Goal: Check status: Check status

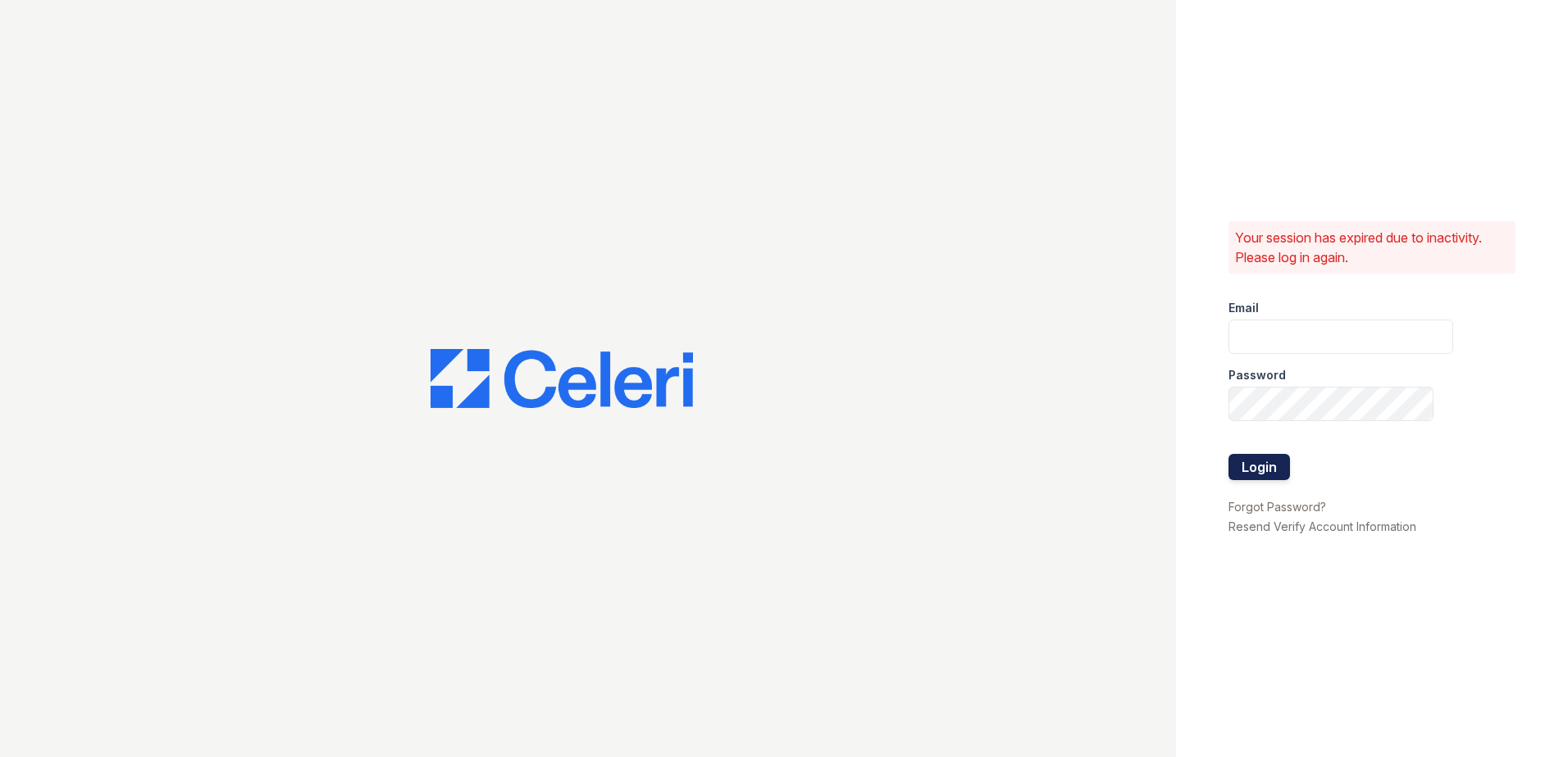
type input "nramirez@trinity-pm.com"
click at [1254, 468] on button "Login" at bounding box center [1259, 467] width 62 height 26
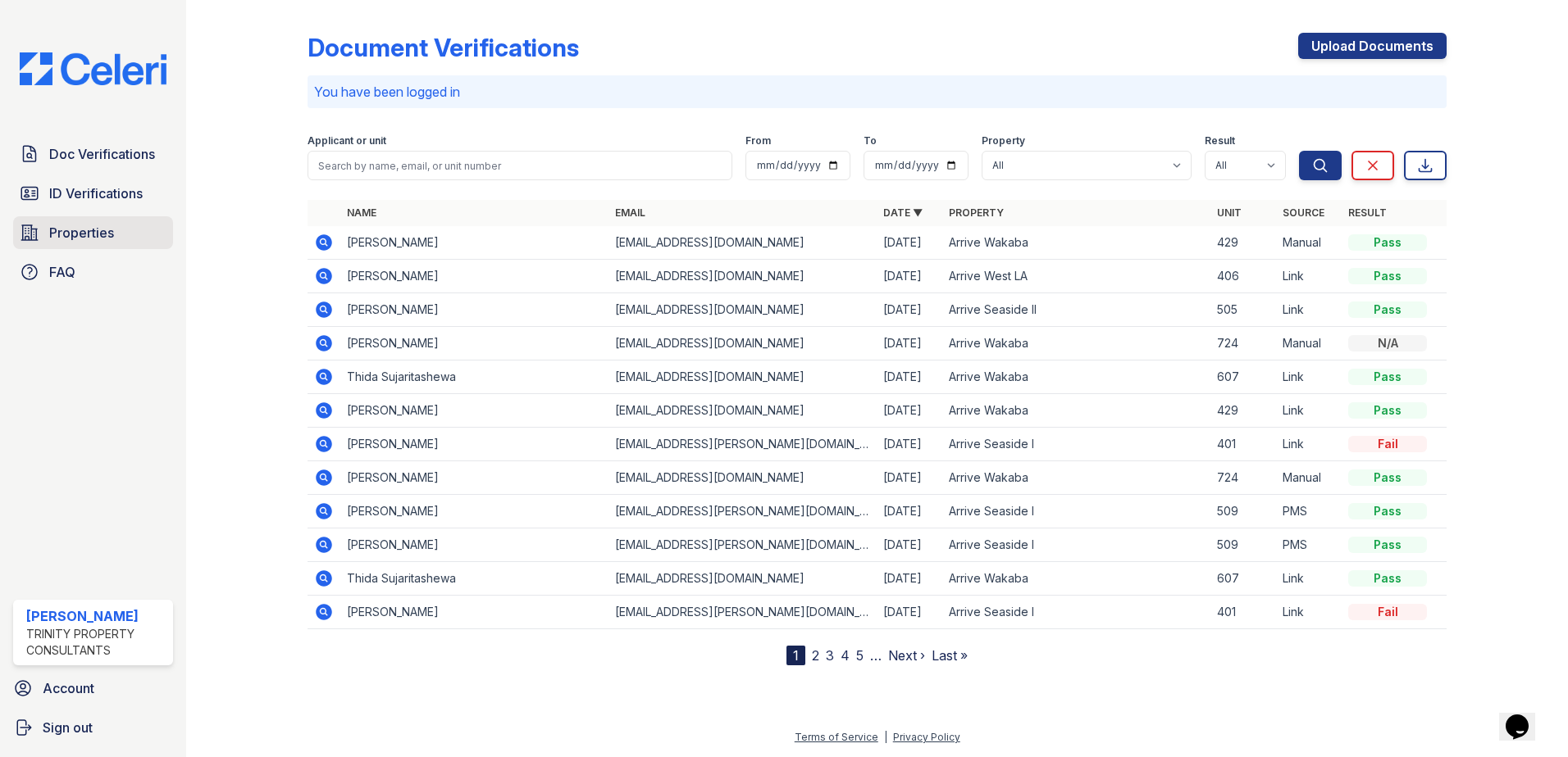
click at [112, 242] on link "Properties" at bounding box center [93, 233] width 160 height 33
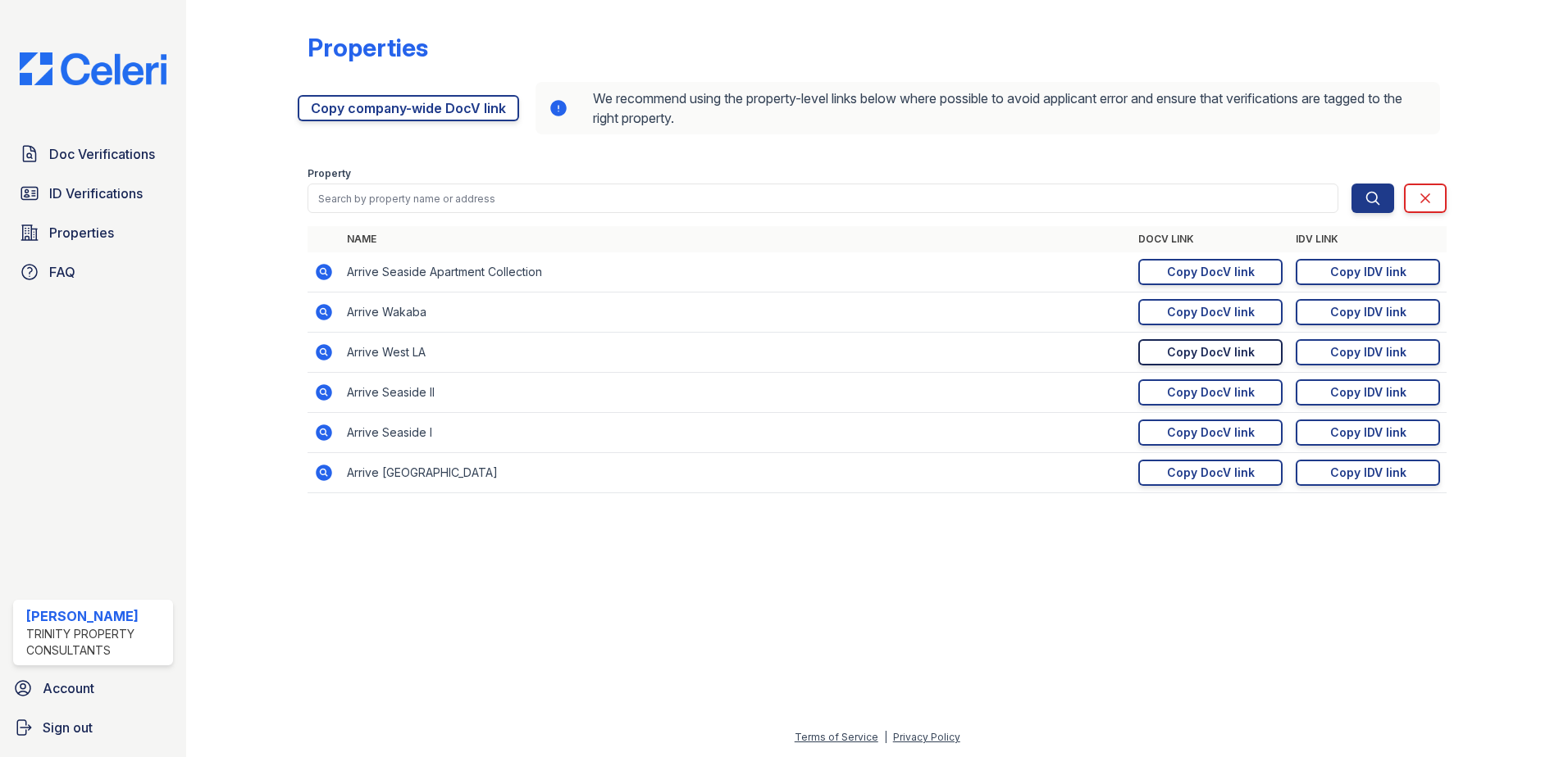
click at [1244, 358] on div "Copy DocV link" at bounding box center [1211, 352] width 88 height 17
click at [108, 158] on span "Doc Verifications" at bounding box center [103, 154] width 106 height 20
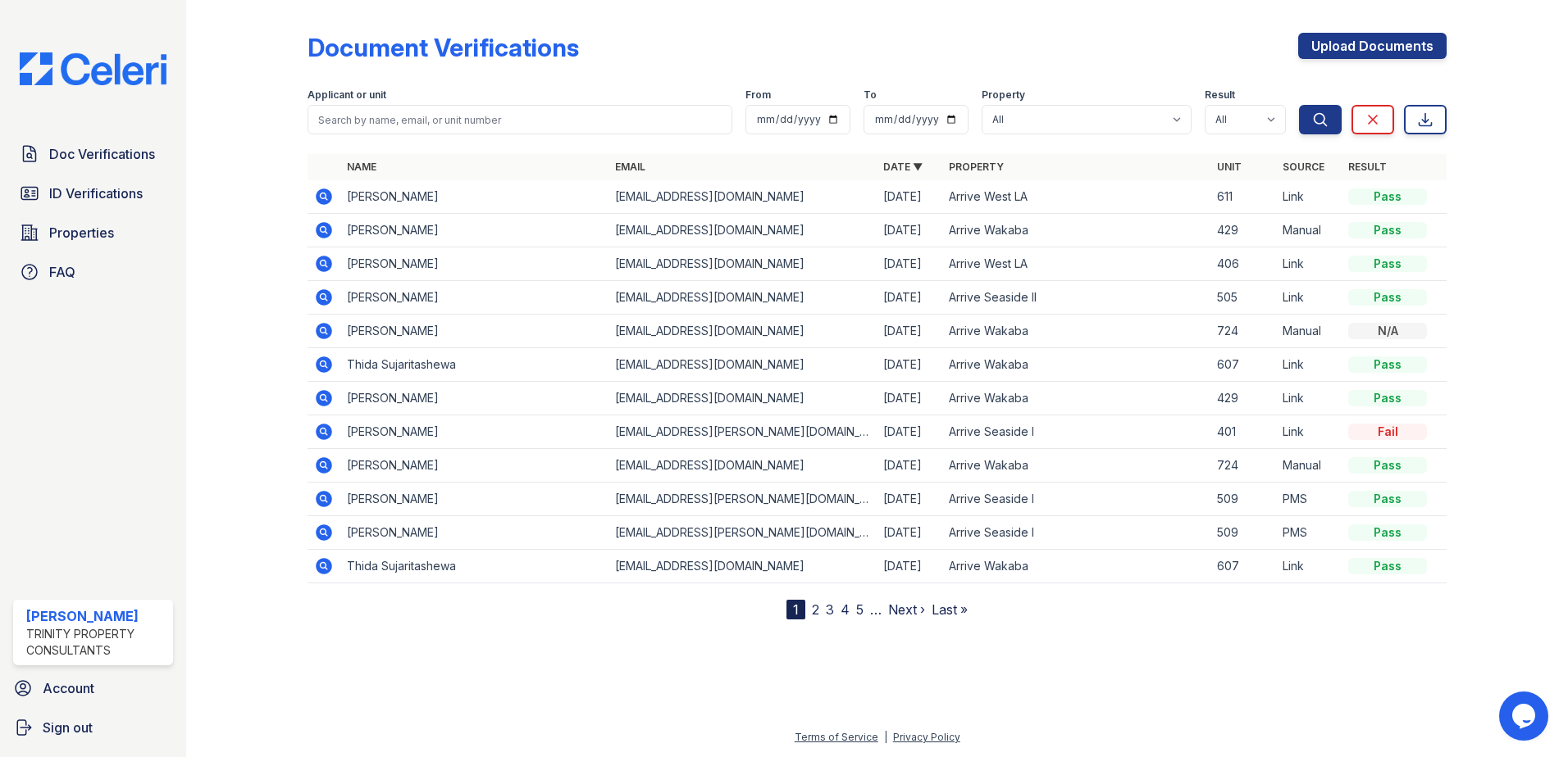
click at [324, 229] on icon at bounding box center [323, 229] width 4 height 4
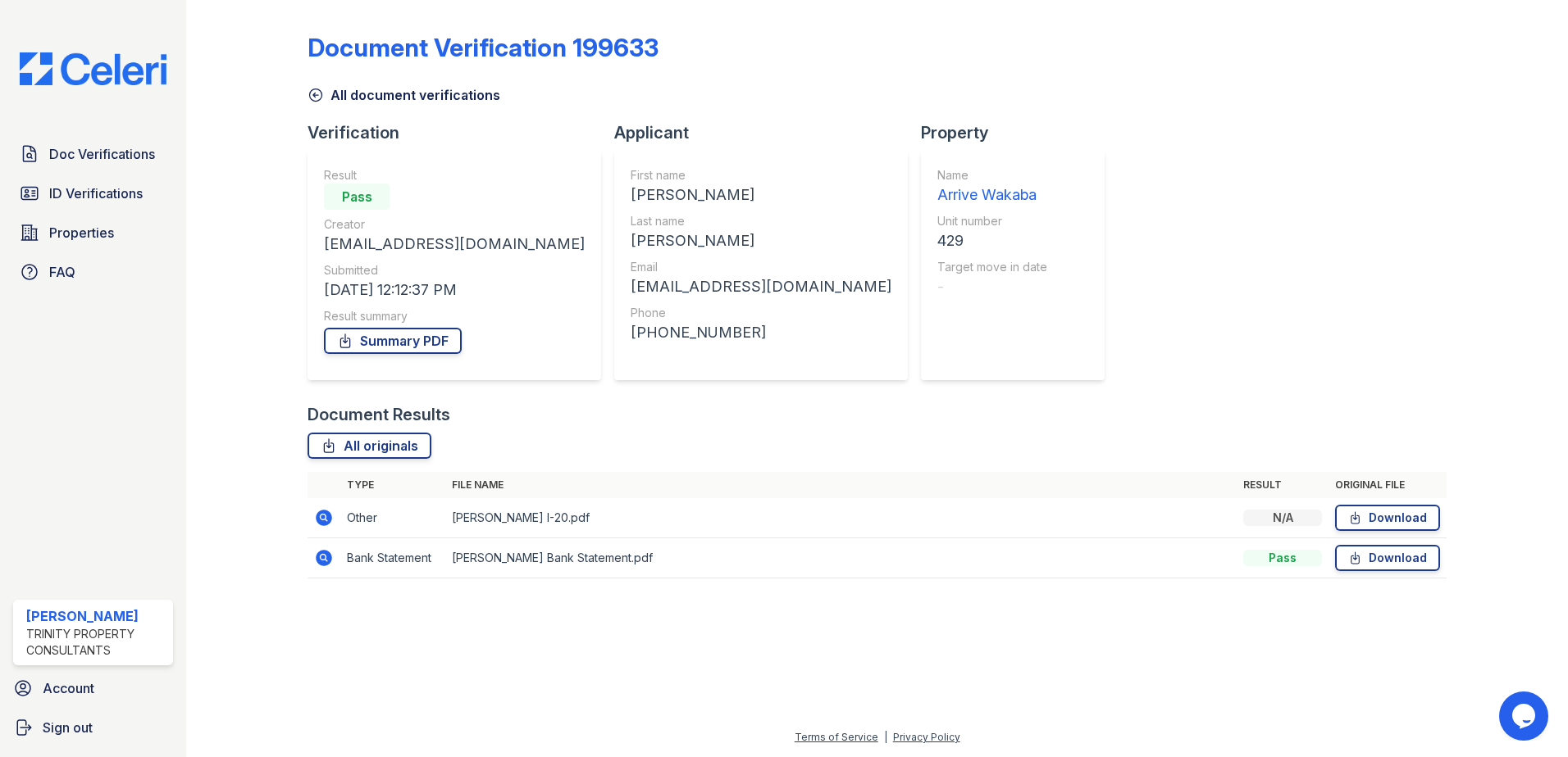
click at [317, 92] on icon at bounding box center [316, 95] width 17 height 17
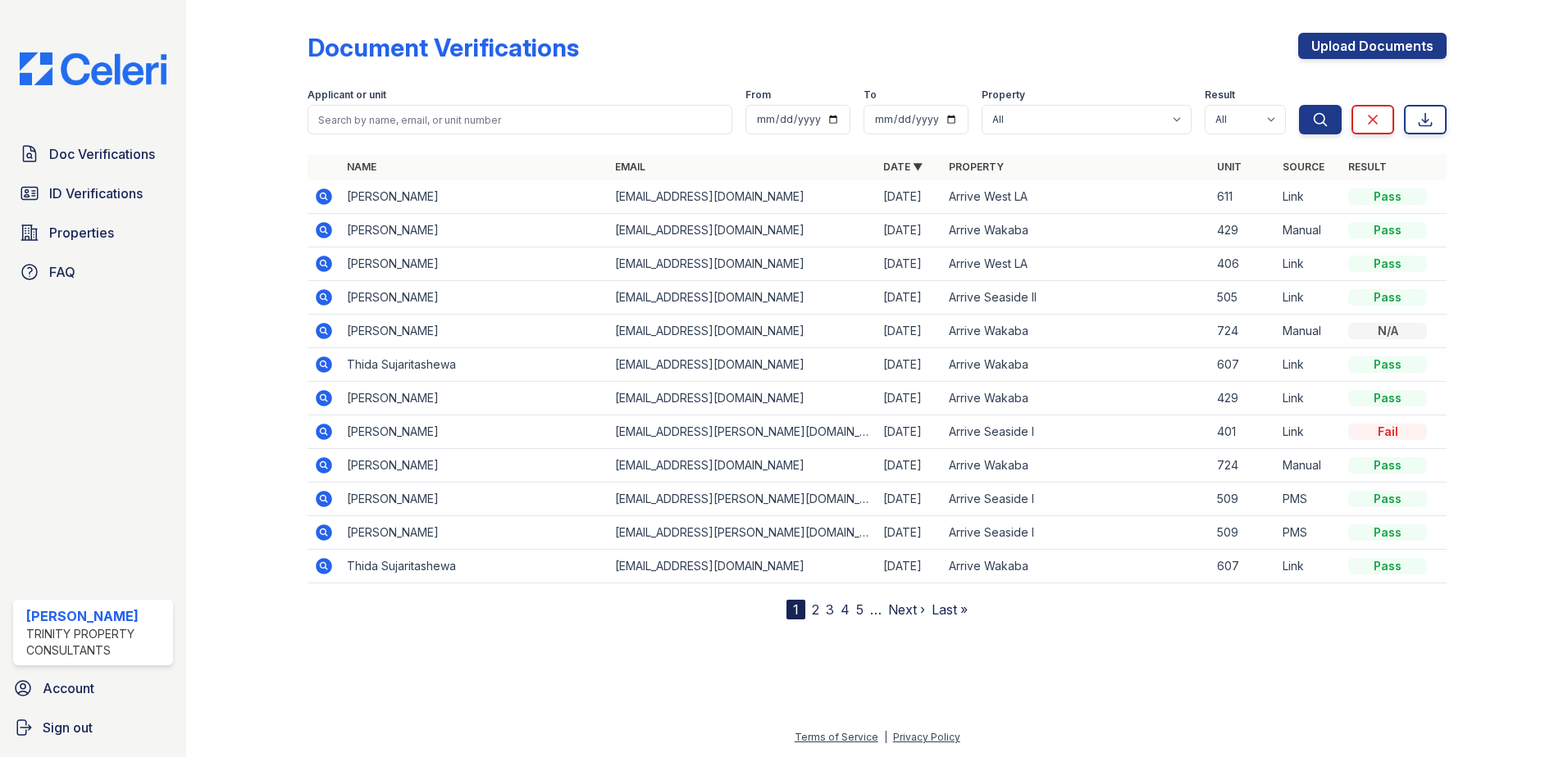
click at [329, 199] on icon at bounding box center [324, 196] width 17 height 17
